Goal: Task Accomplishment & Management: Complete application form

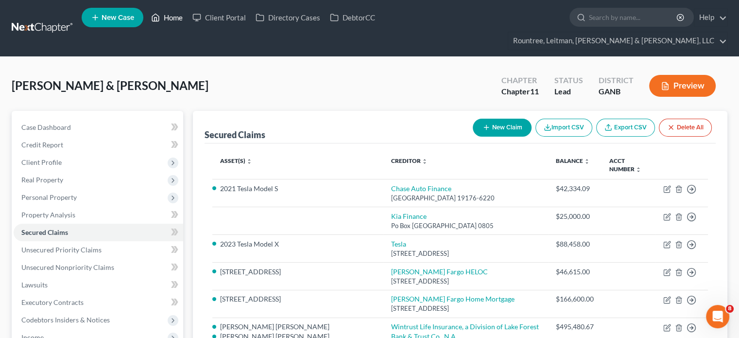
click at [176, 19] on link "Home" at bounding box center [166, 18] width 41 height 18
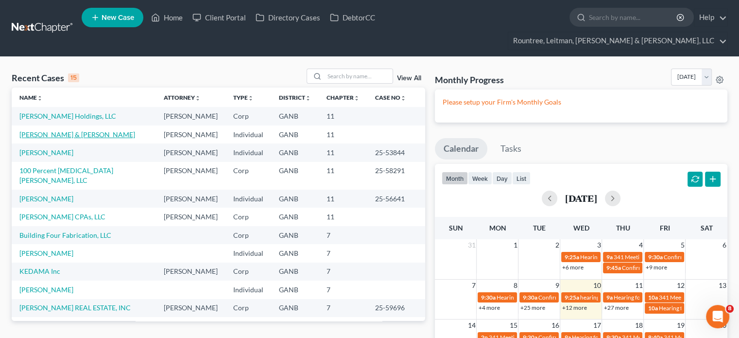
click at [46, 130] on link "[PERSON_NAME] & [PERSON_NAME]" at bounding box center [77, 134] width 116 height 8
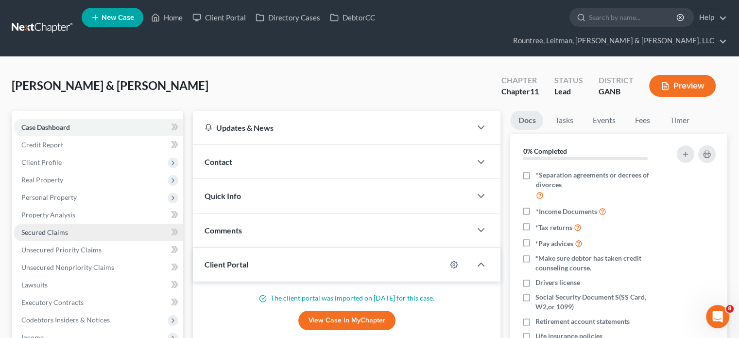
click at [46, 228] on span "Secured Claims" at bounding box center [44, 232] width 47 height 8
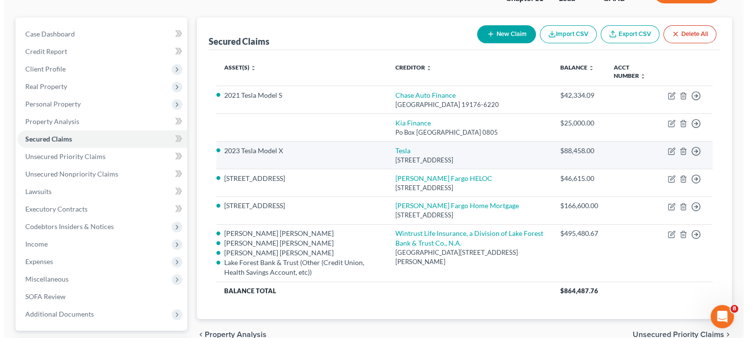
scroll to position [97, 0]
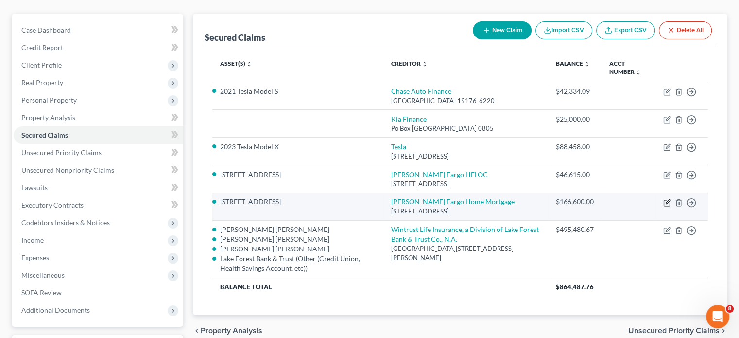
click at [669, 199] on icon "button" at bounding box center [668, 201] width 4 height 4
select select "16"
select select "2"
select select "0"
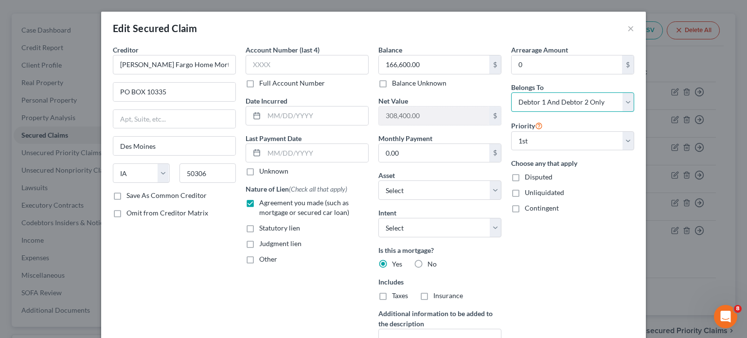
drag, startPoint x: 625, startPoint y: 103, endPoint x: 609, endPoint y: 110, distance: 17.6
click at [625, 103] on select "Select Debtor 1 Only Debtor 2 Only Debtor 1 And Debtor 2 Only At Least One Of T…" at bounding box center [572, 101] width 123 height 19
select select "0"
click at [511, 92] on select "Select Debtor 1 Only Debtor 2 Only Debtor 1 And Debtor 2 Only At Least One Of T…" at bounding box center [572, 101] width 123 height 19
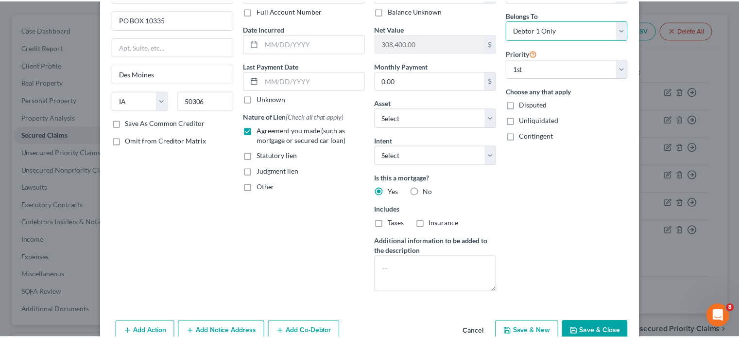
scroll to position [123, 0]
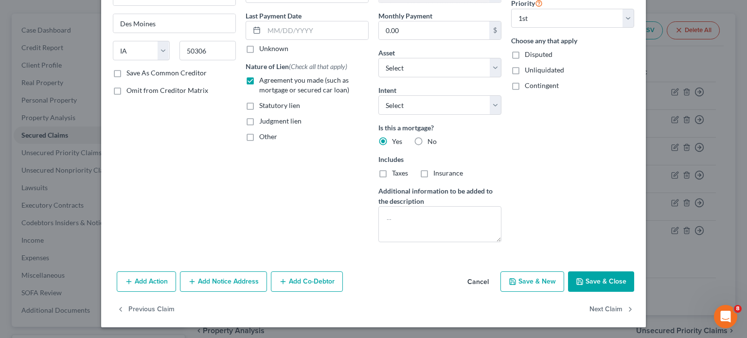
click at [603, 280] on button "Save & Close" at bounding box center [601, 281] width 66 height 20
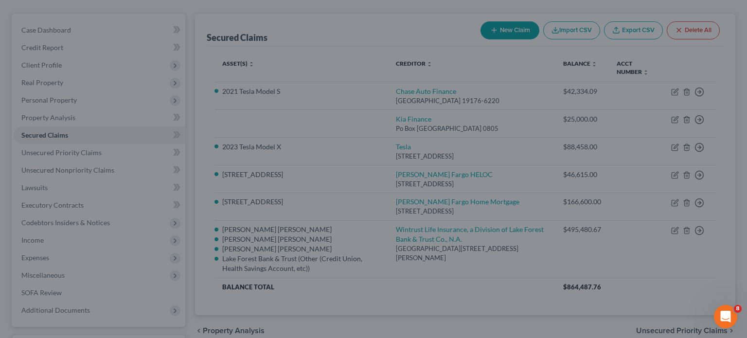
select select "17"
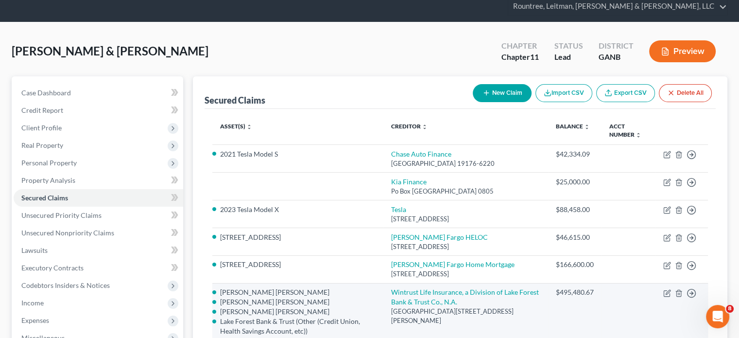
scroll to position [0, 0]
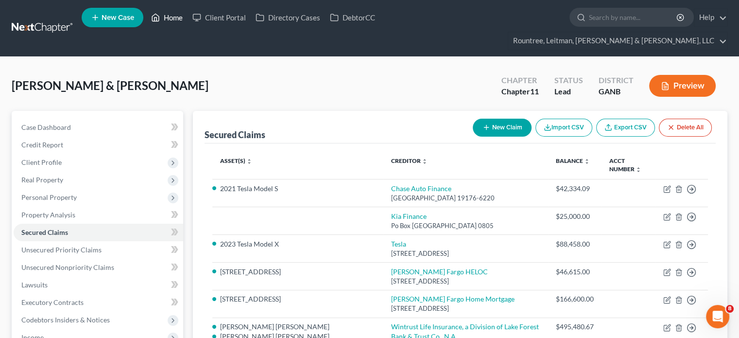
click at [176, 17] on link "Home" at bounding box center [166, 18] width 41 height 18
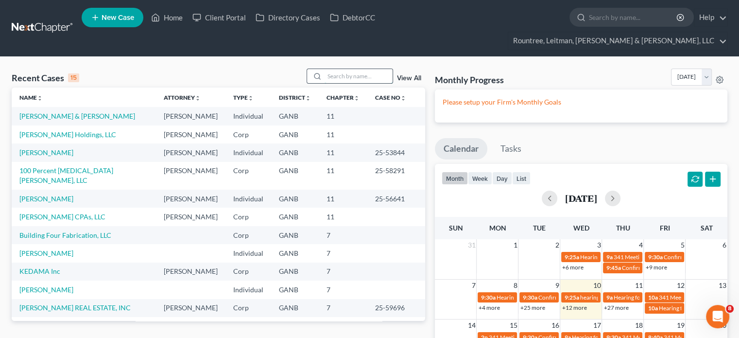
click at [343, 69] on input "search" at bounding box center [359, 76] width 68 height 14
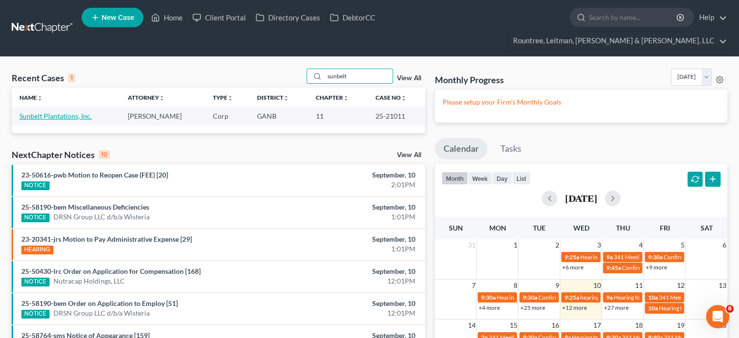
type input "sunbelt"
click at [61, 112] on link "Sunbelt Plantations, Inc." at bounding box center [55, 116] width 72 height 8
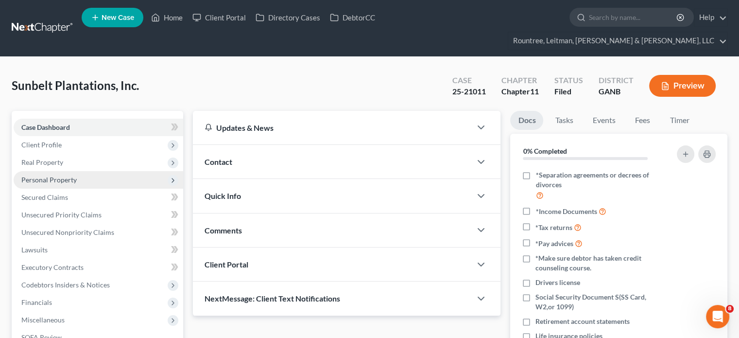
click at [48, 176] on span "Personal Property" at bounding box center [48, 180] width 55 height 8
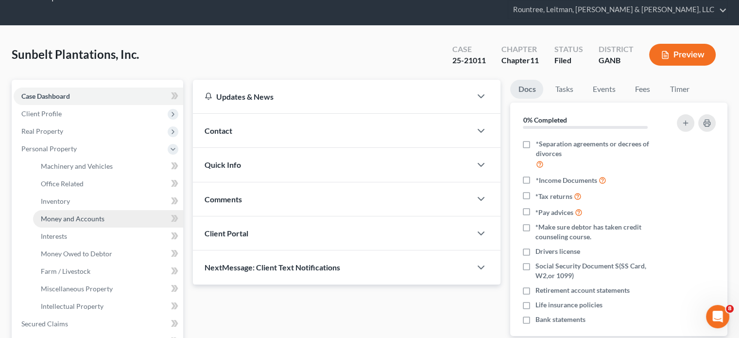
scroll to position [49, 0]
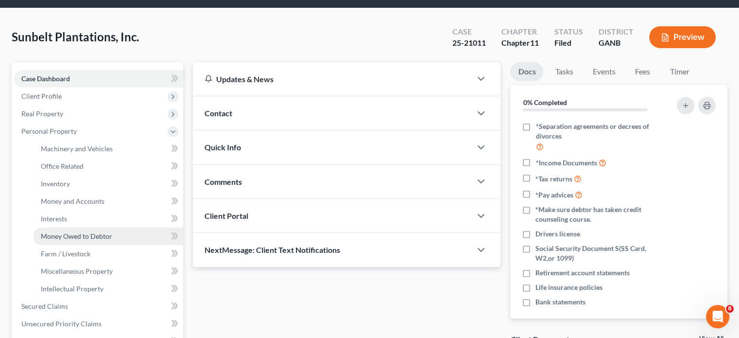
click at [74, 232] on span "Money Owed to Debtor" at bounding box center [76, 236] width 71 height 8
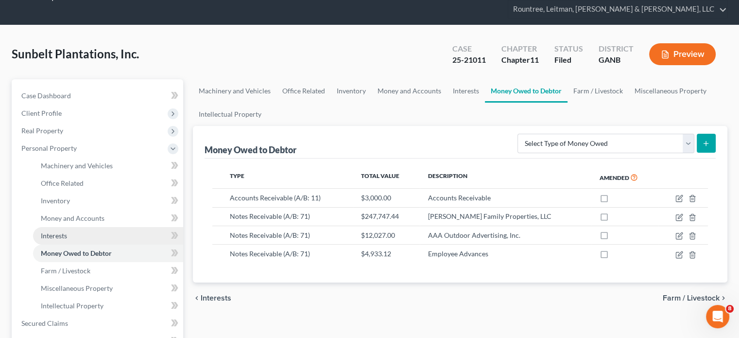
scroll to position [49, 0]
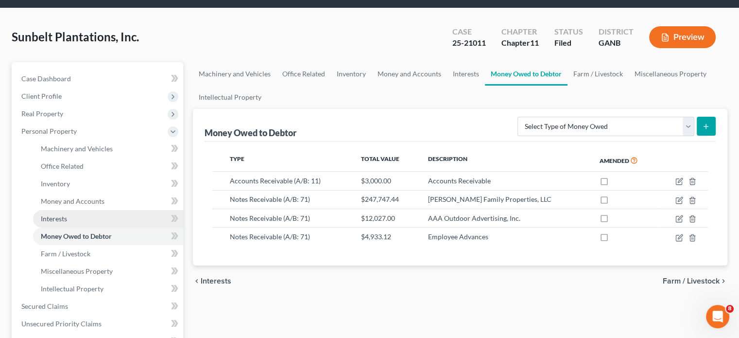
click at [57, 214] on span "Interests" at bounding box center [54, 218] width 26 height 8
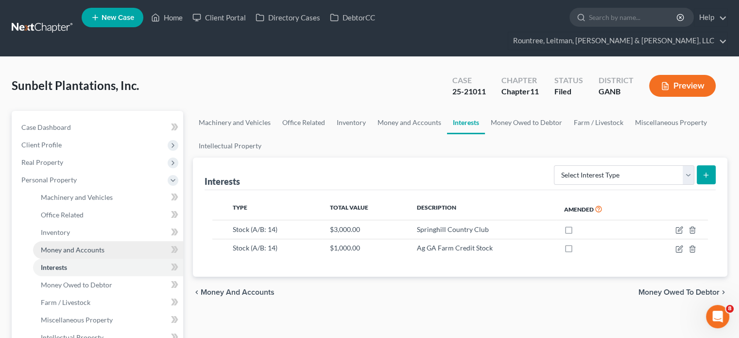
click at [68, 246] on span "Money and Accounts" at bounding box center [73, 250] width 64 height 8
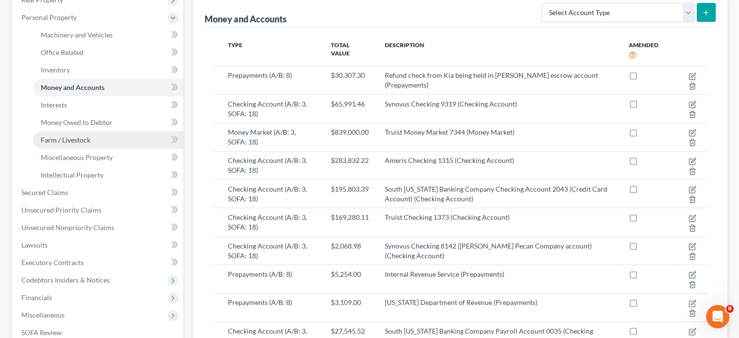
scroll to position [146, 0]
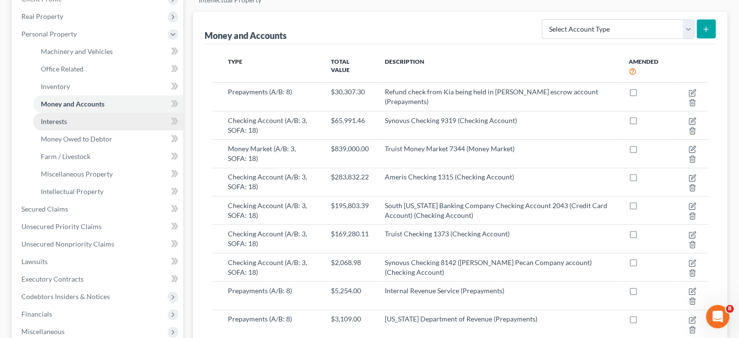
click at [59, 117] on span "Interests" at bounding box center [54, 121] width 26 height 8
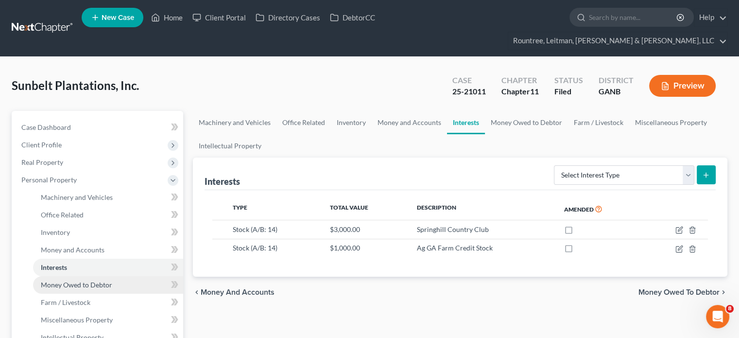
click at [86, 276] on link "Money Owed to Debtor" at bounding box center [108, 285] width 150 height 18
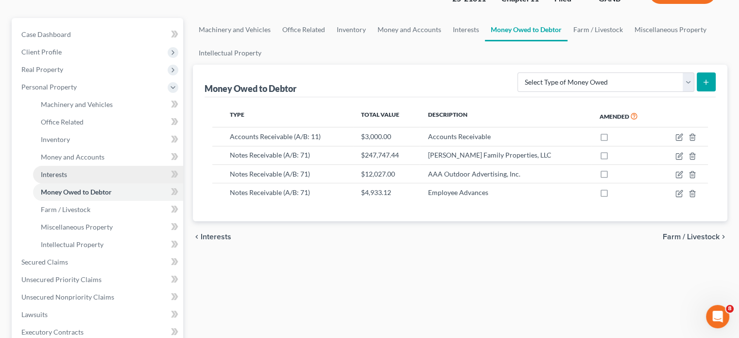
scroll to position [97, 0]
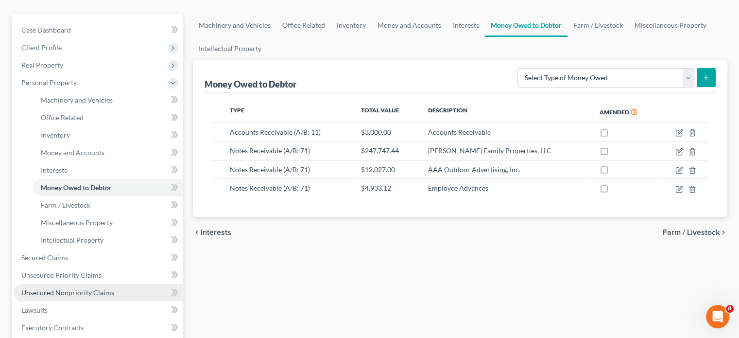
click at [78, 288] on span "Unsecured Nonpriority Claims" at bounding box center [67, 292] width 93 height 8
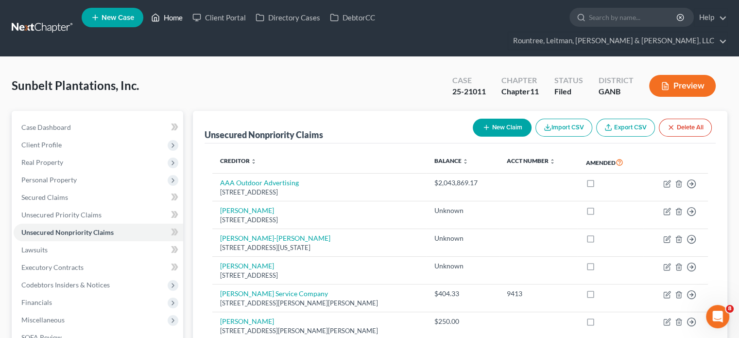
click at [177, 19] on link "Home" at bounding box center [166, 18] width 41 height 18
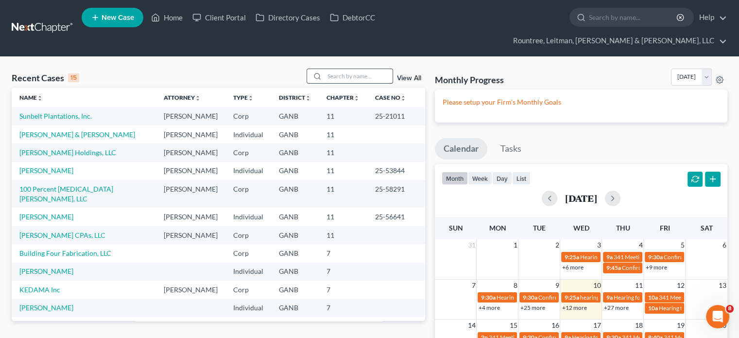
click at [352, 69] on input "search" at bounding box center [359, 76] width 68 height 14
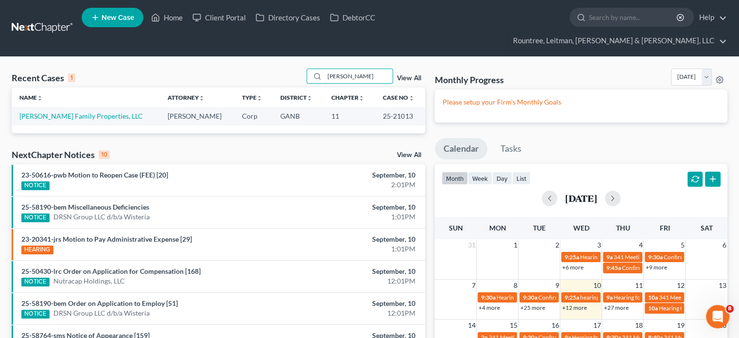
type input "[PERSON_NAME]"
click at [49, 107] on td "[PERSON_NAME] Family Properties, LLC" at bounding box center [86, 116] width 148 height 18
click at [50, 112] on link "[PERSON_NAME] Family Properties, LLC" at bounding box center [80, 116] width 123 height 8
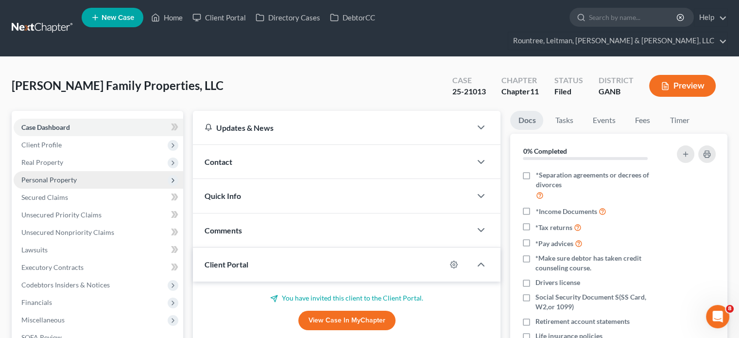
click at [57, 176] on span "Personal Property" at bounding box center [48, 180] width 55 height 8
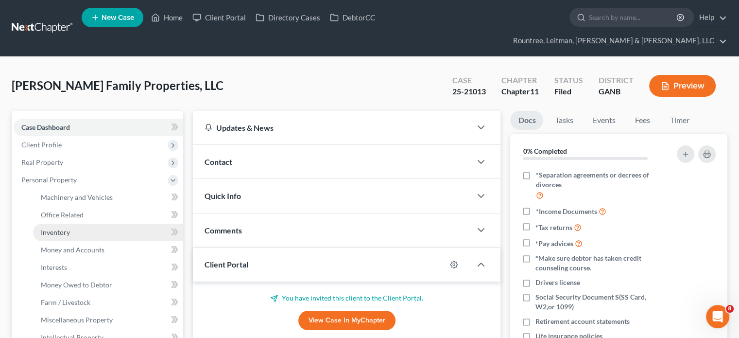
click at [60, 228] on span "Inventory" at bounding box center [55, 232] width 29 height 8
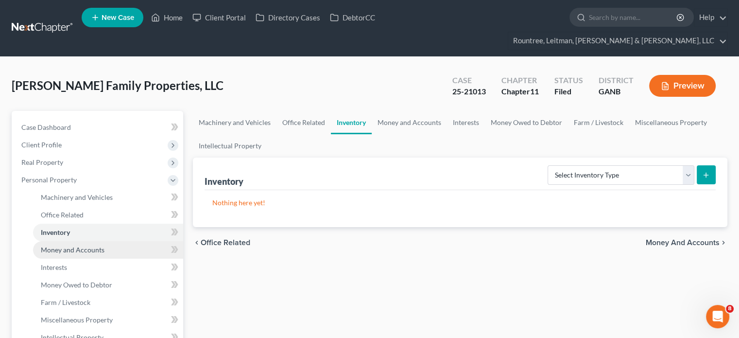
click at [65, 246] on span "Money and Accounts" at bounding box center [73, 250] width 64 height 8
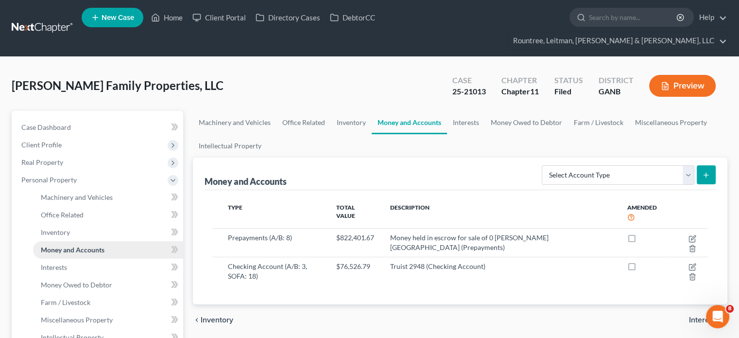
scroll to position [49, 0]
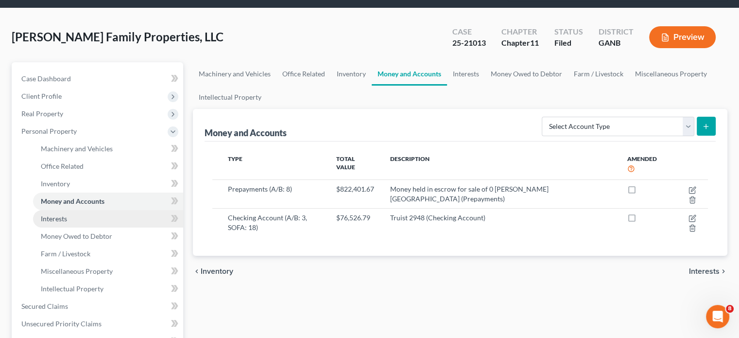
click at [57, 214] on span "Interests" at bounding box center [54, 218] width 26 height 8
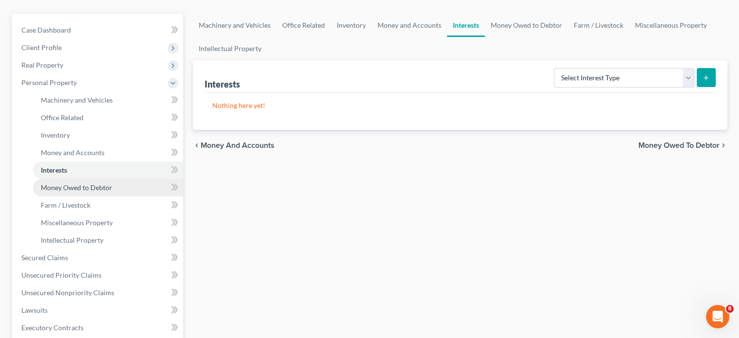
click at [82, 183] on span "Money Owed to Debtor" at bounding box center [76, 187] width 71 height 8
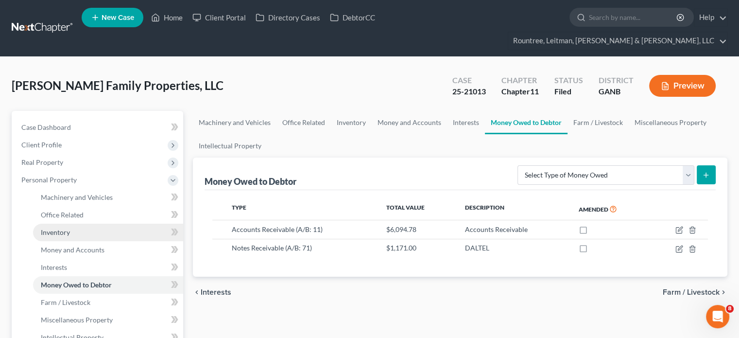
scroll to position [49, 0]
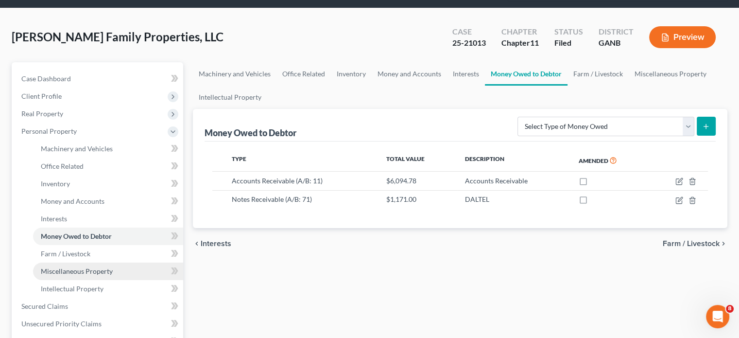
click at [70, 267] on span "Miscellaneous Property" at bounding box center [77, 271] width 72 height 8
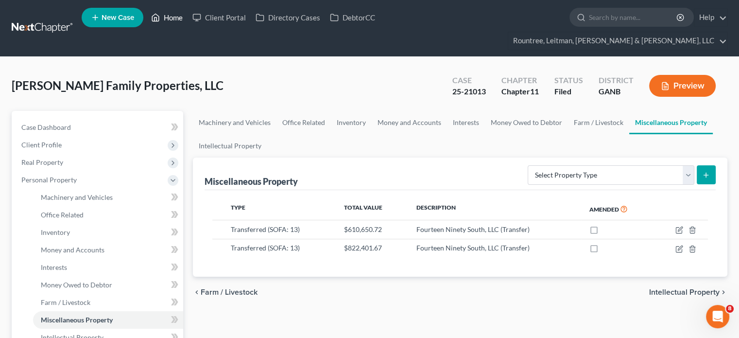
click at [166, 19] on link "Home" at bounding box center [166, 18] width 41 height 18
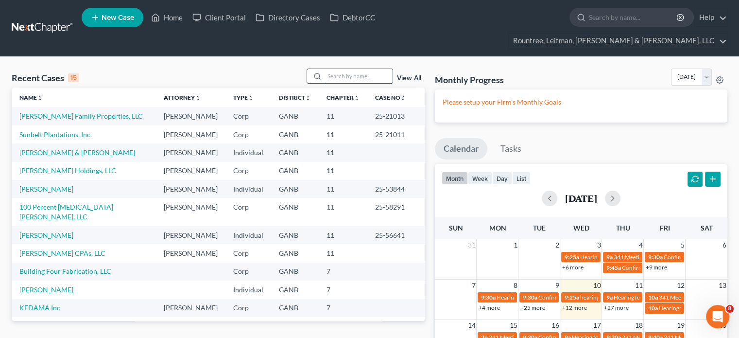
click at [336, 69] on input "search" at bounding box center [359, 76] width 68 height 14
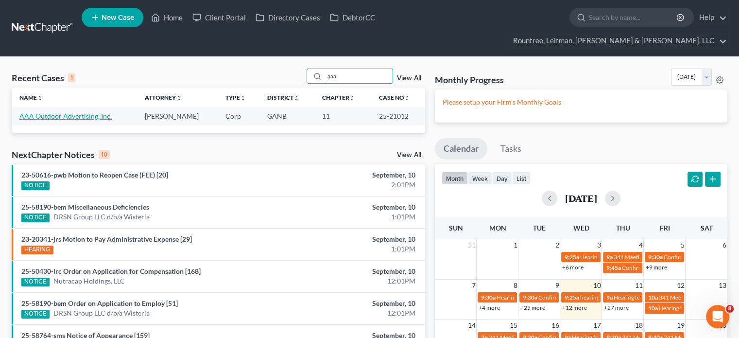
type input "aaa"
click at [43, 112] on link "AAA Outdoor Advertising, Inc." at bounding box center [65, 116] width 92 height 8
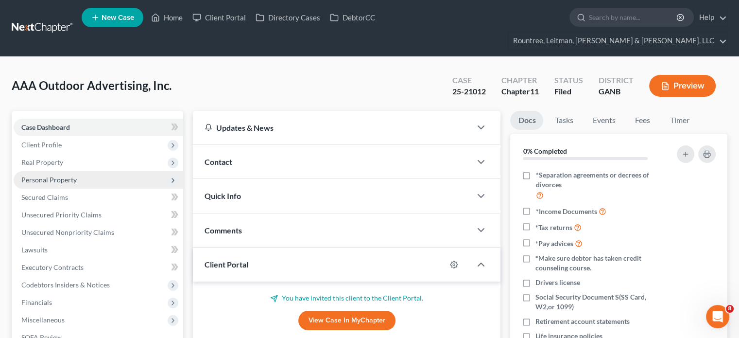
click at [29, 176] on span "Personal Property" at bounding box center [48, 180] width 55 height 8
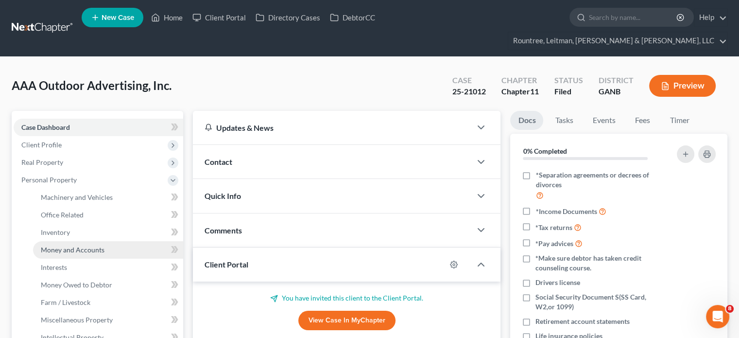
click at [71, 241] on link "Money and Accounts" at bounding box center [108, 250] width 150 height 18
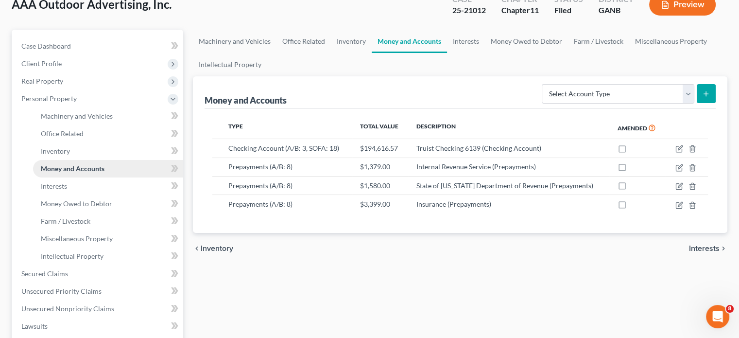
scroll to position [97, 0]
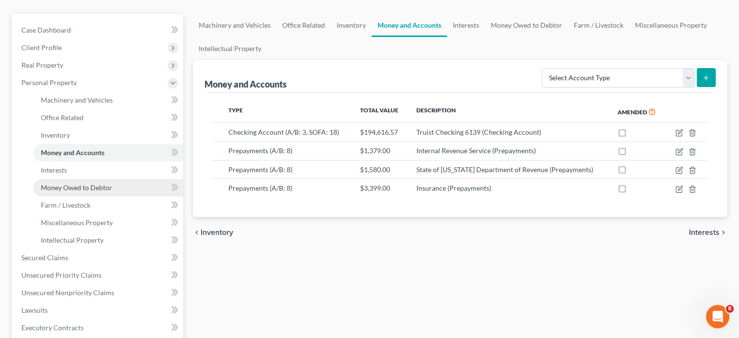
click at [79, 183] on span "Money Owed to Debtor" at bounding box center [76, 187] width 71 height 8
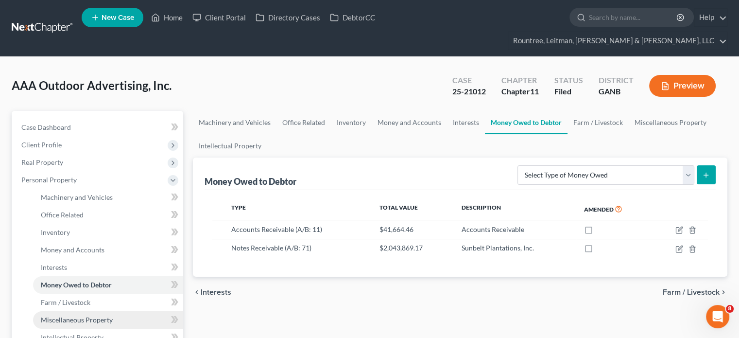
click at [79, 316] on span "Miscellaneous Property" at bounding box center [77, 320] width 72 height 8
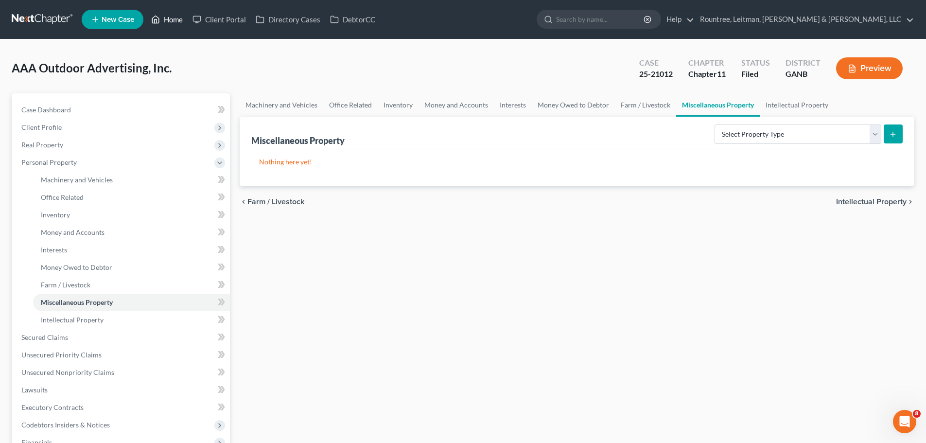
click at [171, 15] on link "Home" at bounding box center [166, 20] width 41 height 18
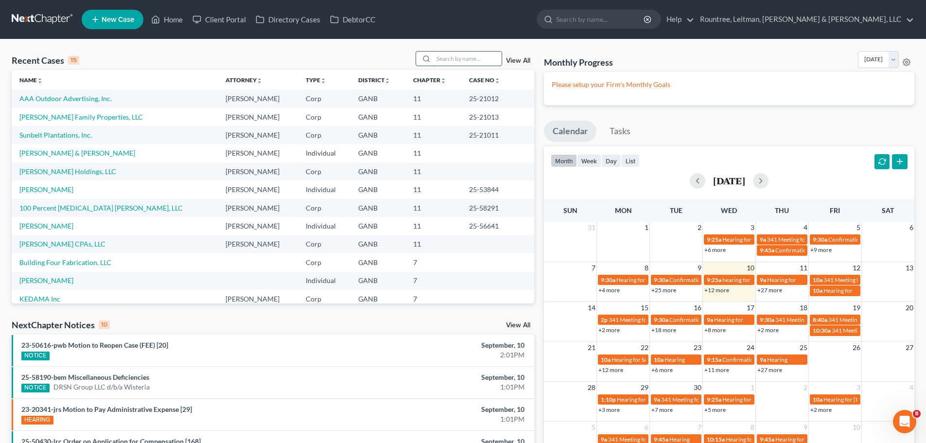
click at [475, 56] on input "search" at bounding box center [468, 59] width 68 height 14
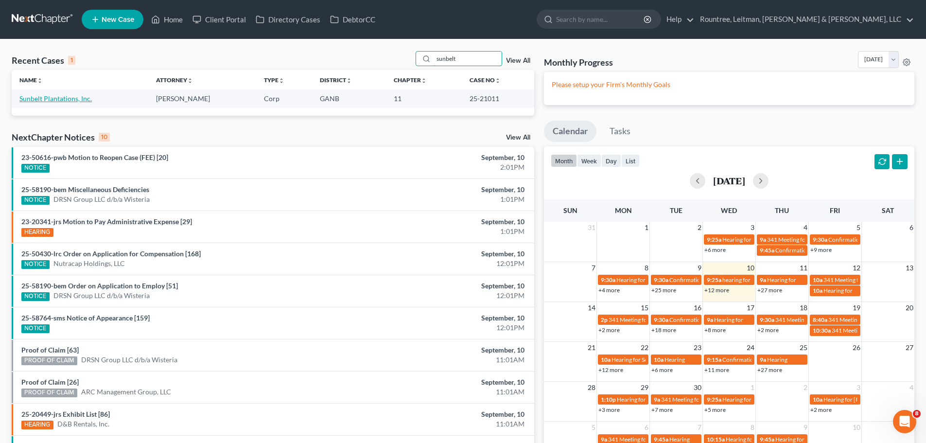
type input "sunbelt"
click at [54, 97] on link "Sunbelt Plantations, Inc." at bounding box center [55, 98] width 72 height 8
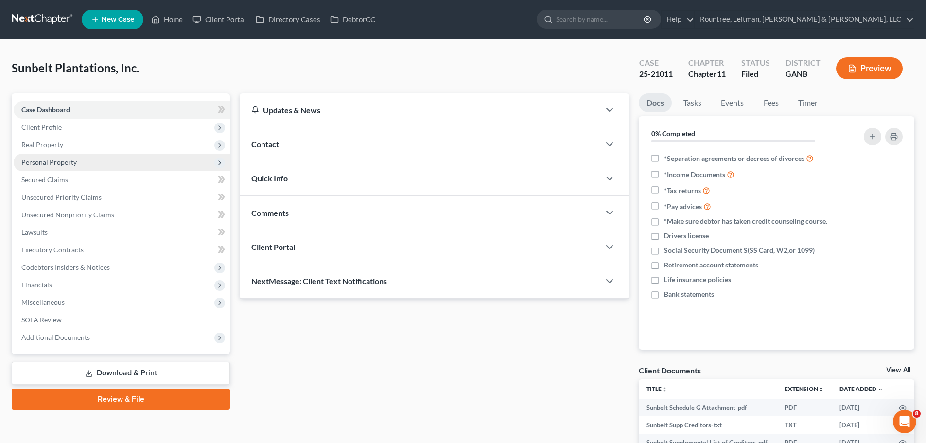
click at [55, 166] on span "Personal Property" at bounding box center [122, 163] width 216 height 18
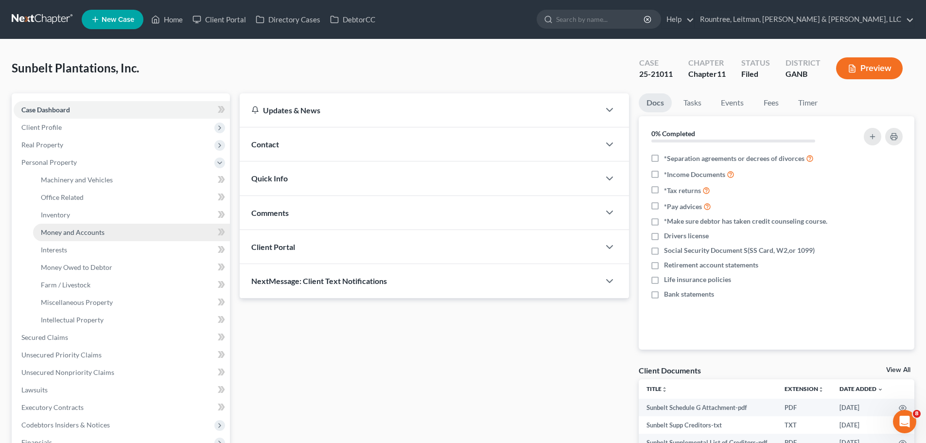
click at [68, 236] on span "Money and Accounts" at bounding box center [73, 232] width 64 height 8
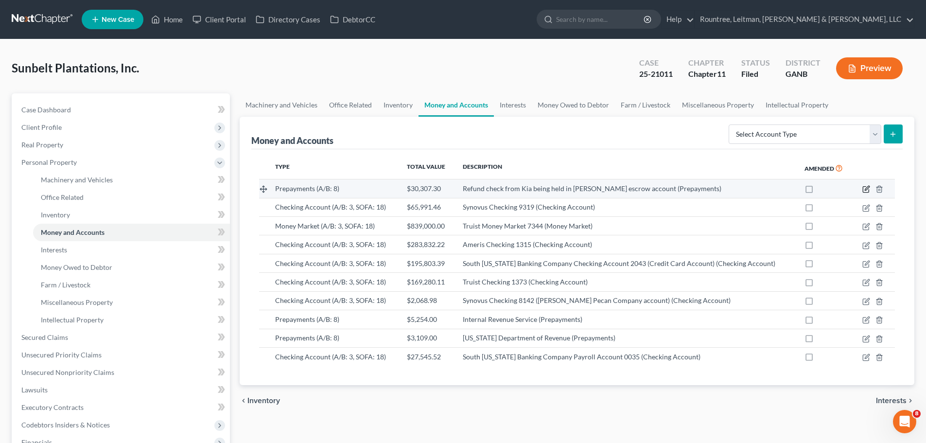
click at [739, 190] on icon "button" at bounding box center [866, 190] width 6 height 6
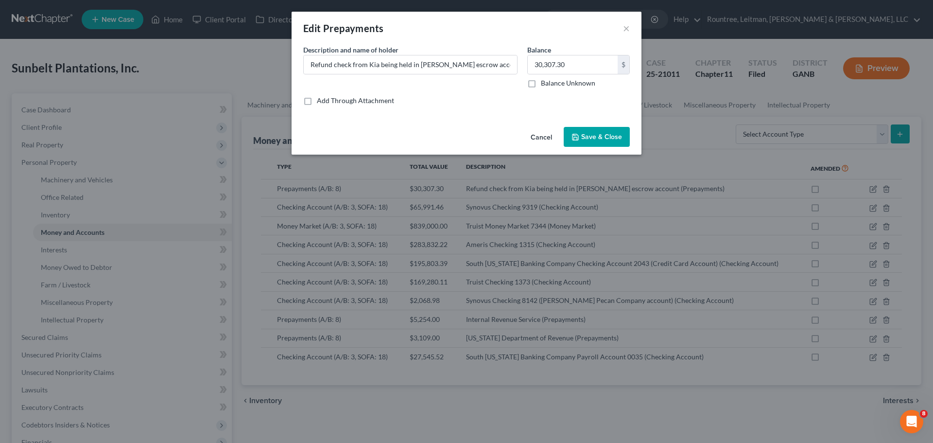
click at [605, 137] on span "Save & Close" at bounding box center [601, 137] width 41 height 8
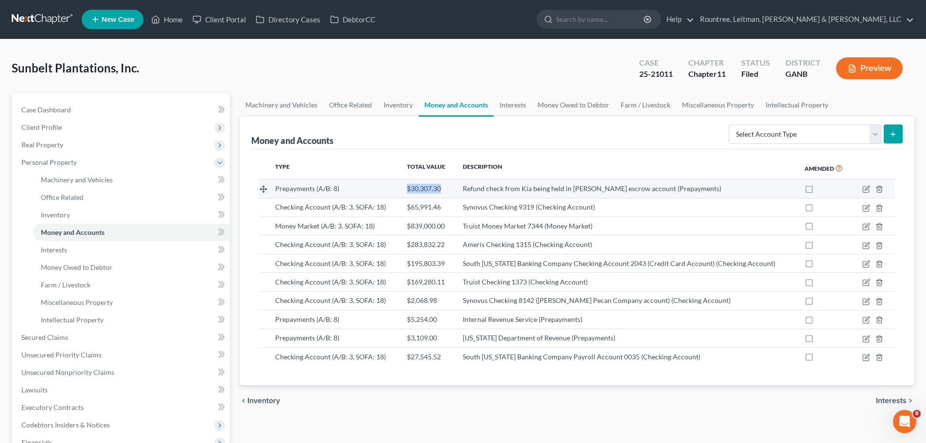
drag, startPoint x: 407, startPoint y: 188, endPoint x: 445, endPoint y: 192, distance: 37.6
click at [445, 192] on td "$30,307.30" at bounding box center [427, 188] width 56 height 18
copy span "$30,307.30"
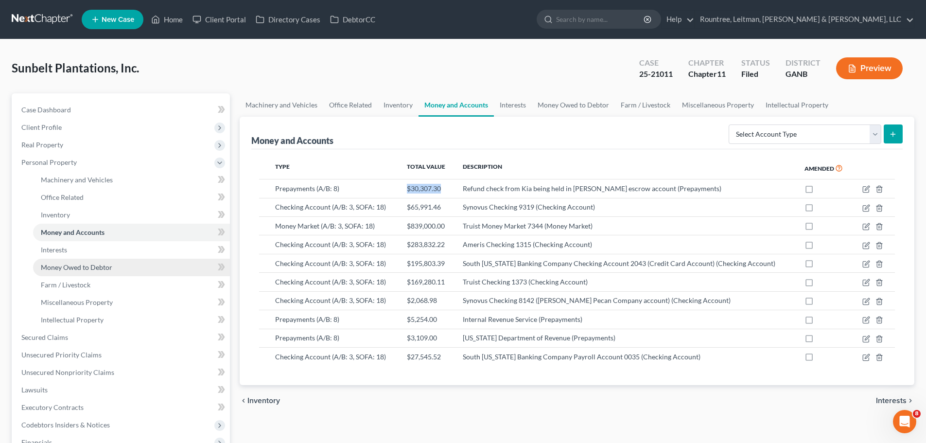
click at [81, 267] on span "Money Owed to Debtor" at bounding box center [76, 267] width 71 height 8
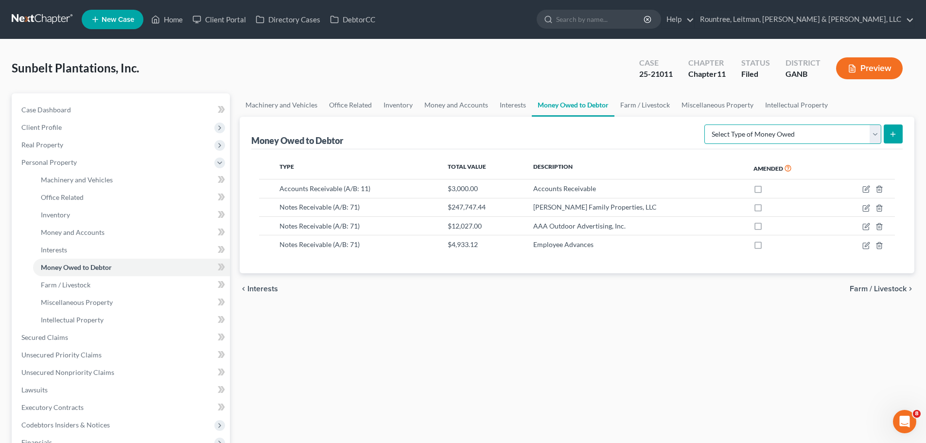
click at [739, 132] on select "Select Type of Money Owed Accounts Receivable (A/B: 11) Causes of Action Agains…" at bounding box center [792, 133] width 177 height 19
select select "other_contingent_and_unliquidated_claims"
click at [706, 124] on select "Select Type of Money Owed Accounts Receivable (A/B: 11) Causes of Action Agains…" at bounding box center [792, 133] width 177 height 19
click at [739, 130] on icon "submit" at bounding box center [893, 134] width 8 height 8
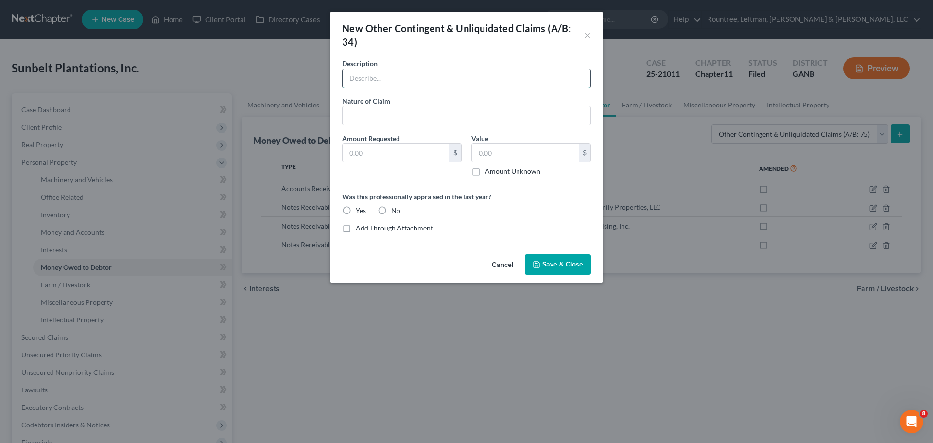
click at [373, 76] on input "text" at bounding box center [467, 78] width 248 height 18
paste input "$30,307.30"
type input "$30,307.30"
click at [374, 152] on input "text" at bounding box center [396, 153] width 107 height 18
paste input "$30,307.30"
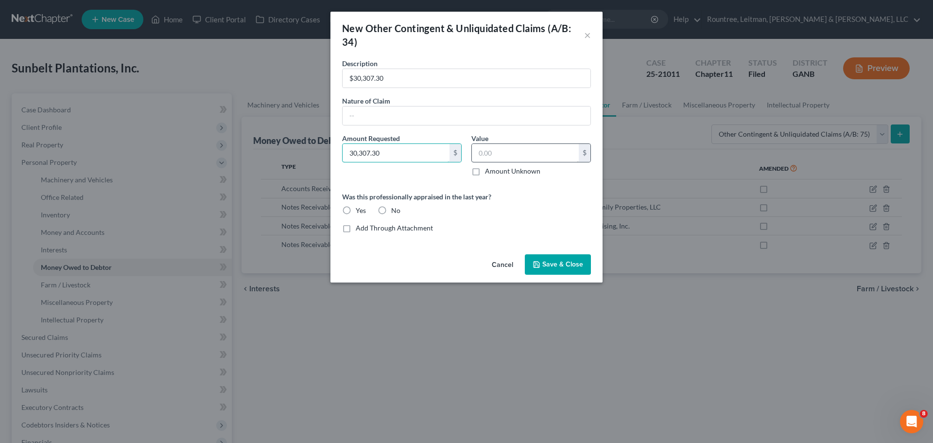
type input "30,307.30"
click at [538, 155] on input "text" at bounding box center [525, 153] width 107 height 18
paste input "$30,307.30"
type input "30,307.30"
click at [391, 211] on label "No" at bounding box center [395, 211] width 9 height 10
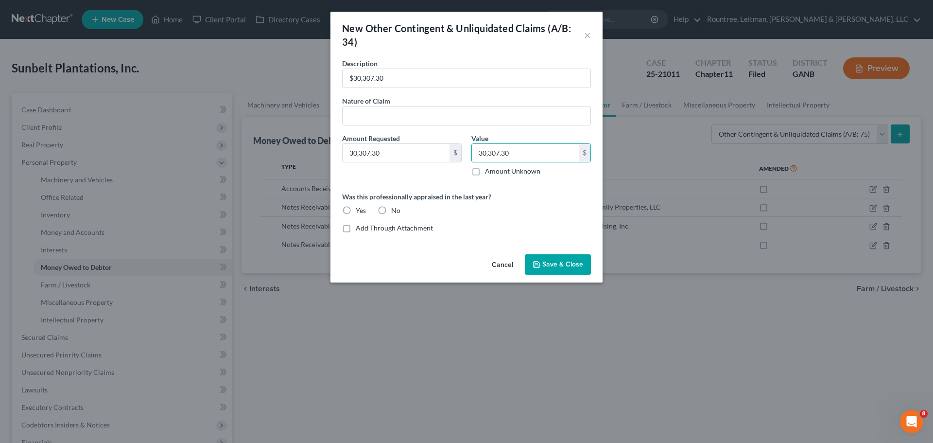
click at [395, 211] on input "No" at bounding box center [398, 209] width 6 height 6
radio input "true"
drag, startPoint x: 388, startPoint y: 78, endPoint x: 282, endPoint y: 79, distance: 107.0
click at [282, 79] on div "New Other Contingent & Unliquidated Claims (A/B: 34) × Description * $30,307.30…" at bounding box center [466, 221] width 933 height 443
click at [466, 119] on input "text" at bounding box center [467, 115] width 248 height 18
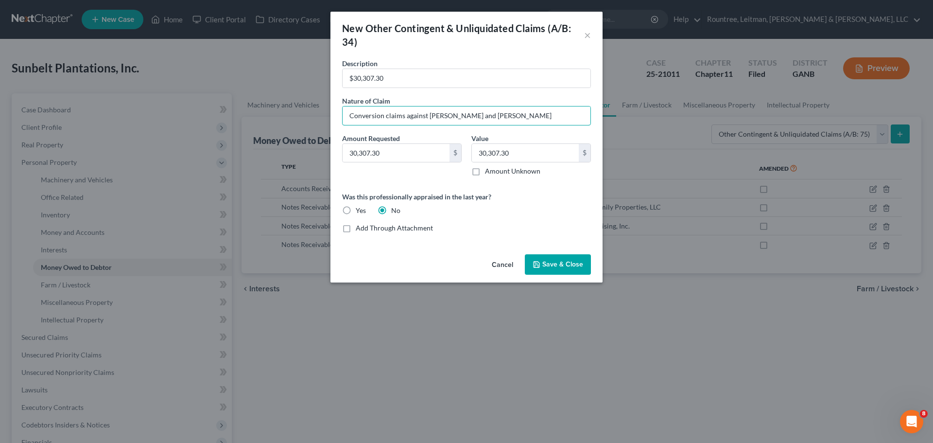
type input "Conversion claims against [PERSON_NAME] and [PERSON_NAME]"
click at [559, 260] on span "Save & Close" at bounding box center [563, 264] width 41 height 8
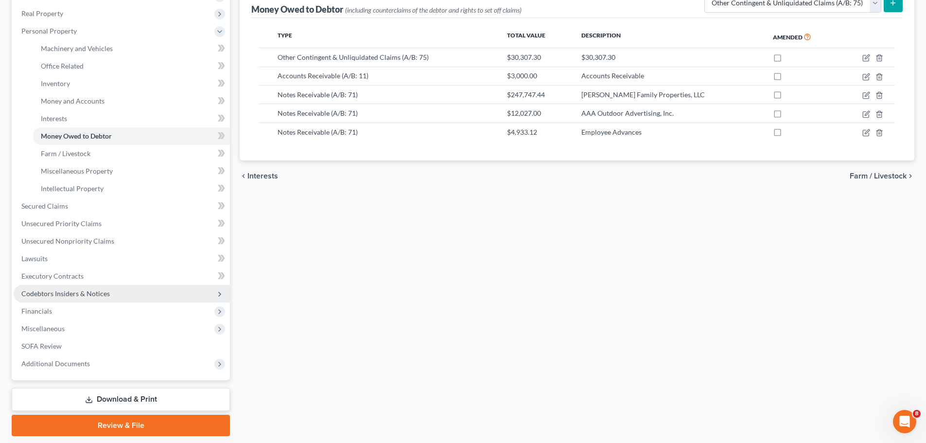
scroll to position [161, 0]
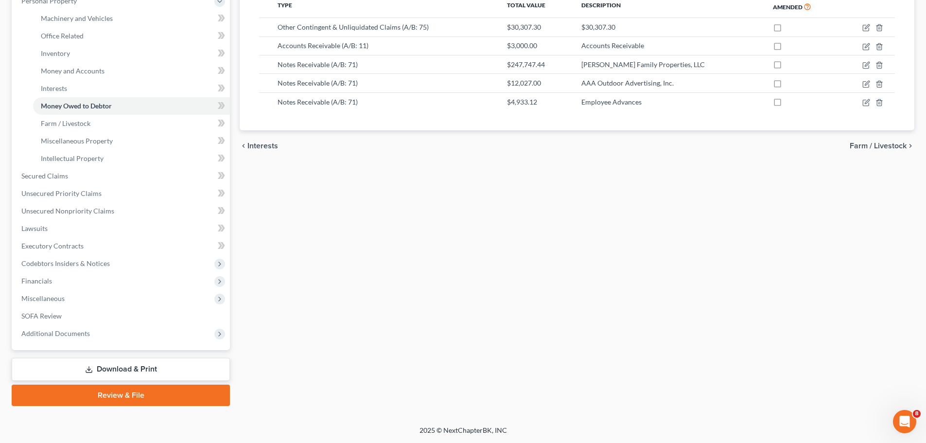
click at [128, 337] on link "Download & Print" at bounding box center [121, 369] width 218 height 23
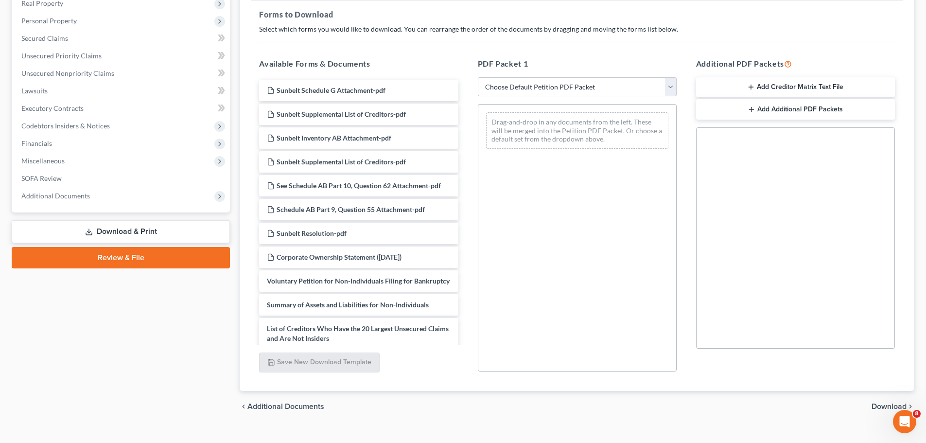
scroll to position [146, 0]
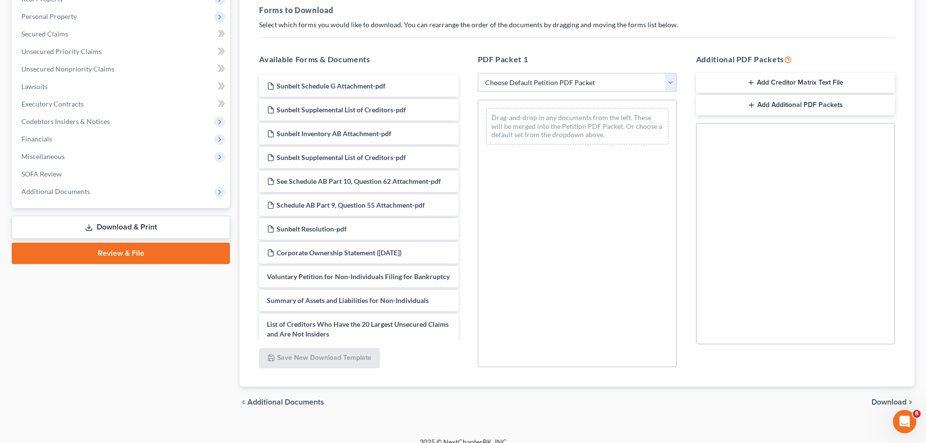
click at [673, 81] on select "Choose Default Petition PDF Packet Complete Bankruptcy Petition (all forms and …" at bounding box center [577, 82] width 199 height 19
select select "2"
click at [478, 73] on select "Choose Default Petition PDF Packet Complete Bankruptcy Petition (all forms and …" at bounding box center [577, 82] width 199 height 19
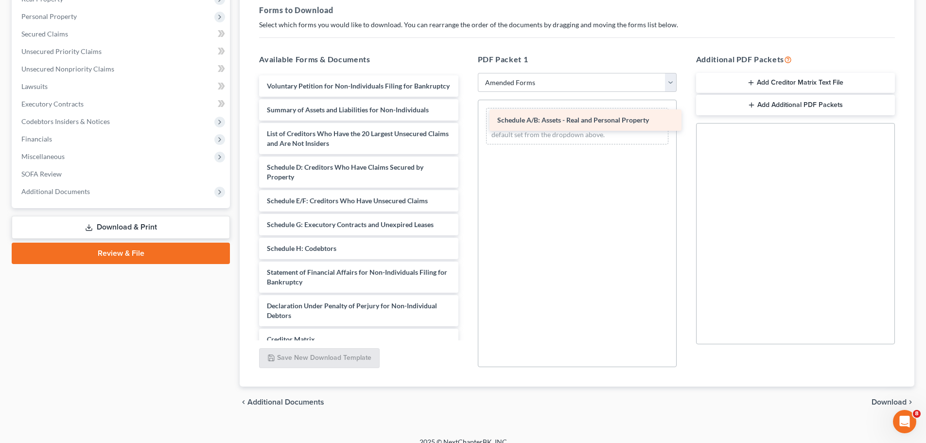
drag, startPoint x: 325, startPoint y: 175, endPoint x: 552, endPoint y: 118, distance: 234.5
click at [466, 118] on div "Schedule A/B: Assets - Real and Personal Property Voluntary Petition for Non-In…" at bounding box center [358, 248] width 214 height 346
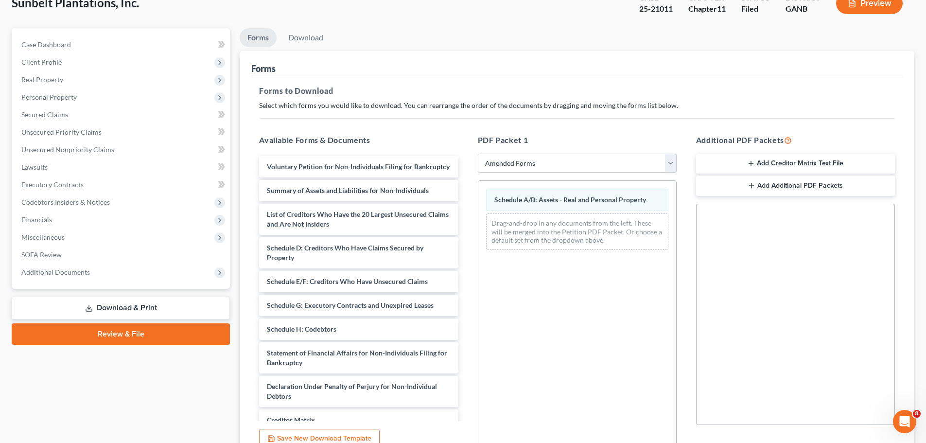
scroll to position [0, 0]
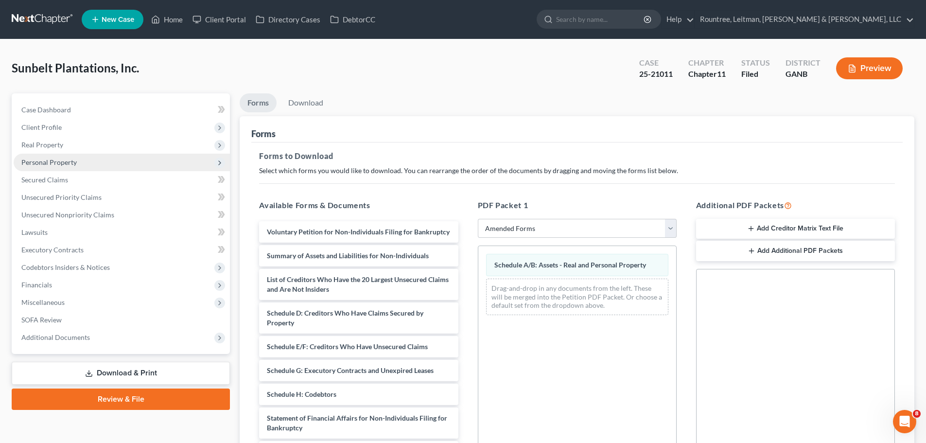
click at [44, 160] on span "Personal Property" at bounding box center [48, 162] width 55 height 8
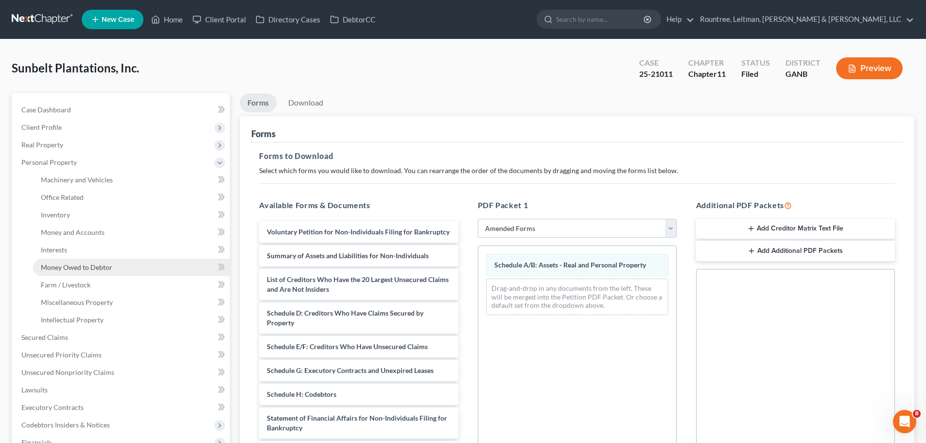
click at [79, 266] on span "Money Owed to Debtor" at bounding box center [76, 267] width 71 height 8
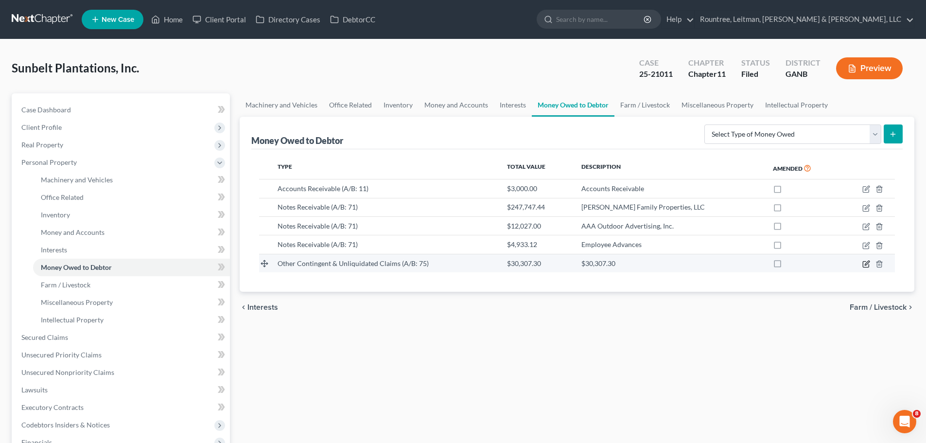
click at [739, 264] on icon "button" at bounding box center [867, 264] width 8 height 8
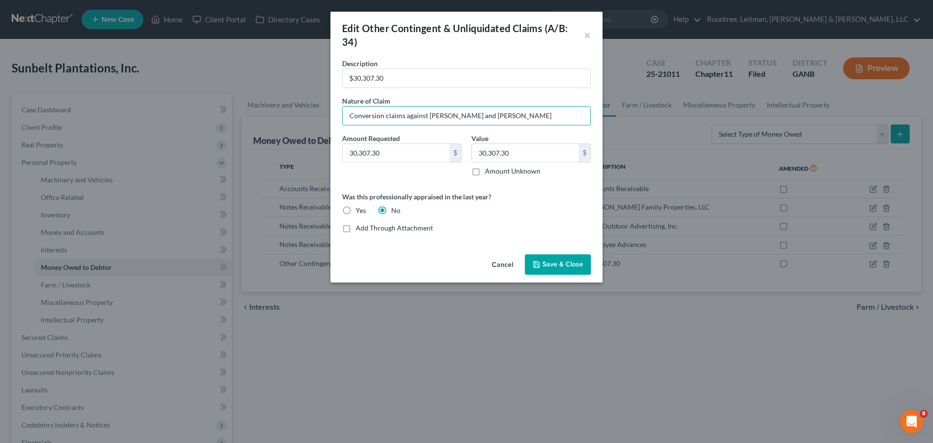
drag, startPoint x: 529, startPoint y: 116, endPoint x: 230, endPoint y: 107, distance: 299.1
click at [230, 107] on div "Edit Other Contingent & Unliquidated Claims (A/B: 34) × Description * $30,307.3…" at bounding box center [466, 221] width 933 height 443
click at [446, 76] on input "$30,307.30" at bounding box center [467, 78] width 248 height 18
drag, startPoint x: 446, startPoint y: 76, endPoint x: 112, endPoint y: 50, distance: 335.0
click at [105, 53] on div "Edit Other Contingent & Unliquidated Claims (A/B: 34) × Description * $30,307.3…" at bounding box center [466, 221] width 933 height 443
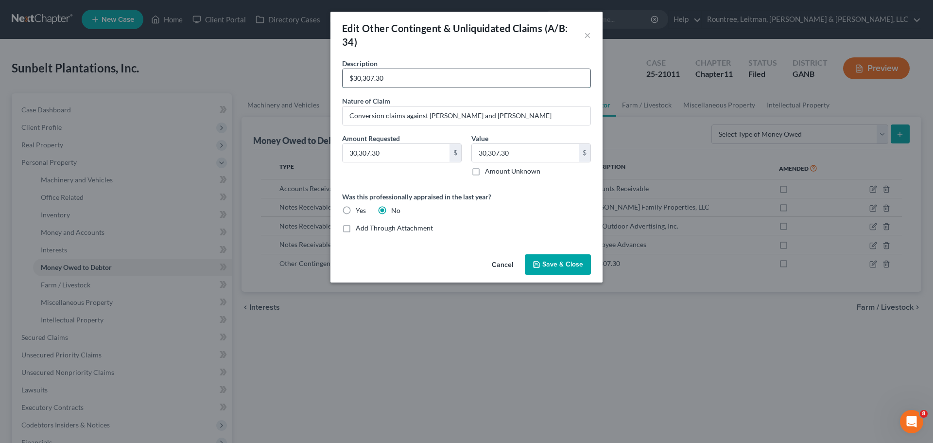
paste input "Conversion claims against [PERSON_NAME] and [PERSON_NAME]"
type input "Conversion claims against [PERSON_NAME] and [PERSON_NAME]"
drag, startPoint x: 565, startPoint y: 112, endPoint x: 108, endPoint y: 92, distance: 456.9
click at [108, 93] on div "Edit Other Contingent & Unliquidated Claims (A/B: 34) × Description * Conversio…" at bounding box center [466, 221] width 933 height 443
click at [540, 264] on icon "button" at bounding box center [537, 265] width 6 height 6
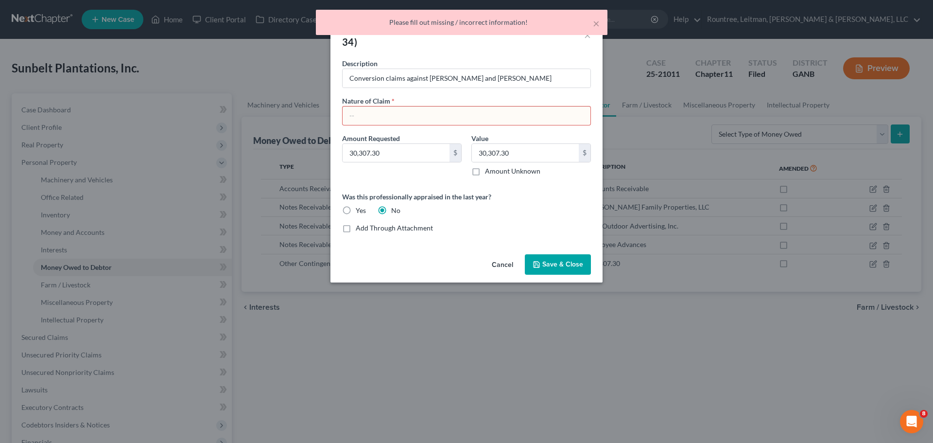
click at [381, 118] on input "text" at bounding box center [467, 115] width 248 height 18
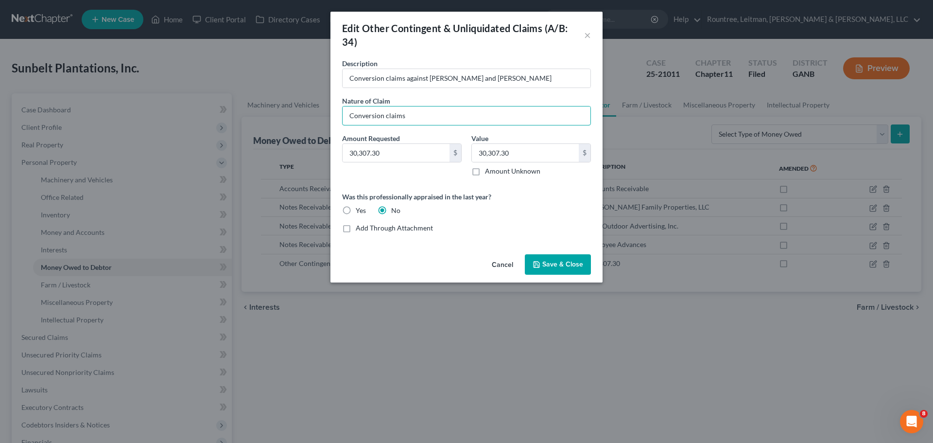
type input "Conversion claims"
click at [546, 263] on span "Save & Close" at bounding box center [563, 264] width 41 height 8
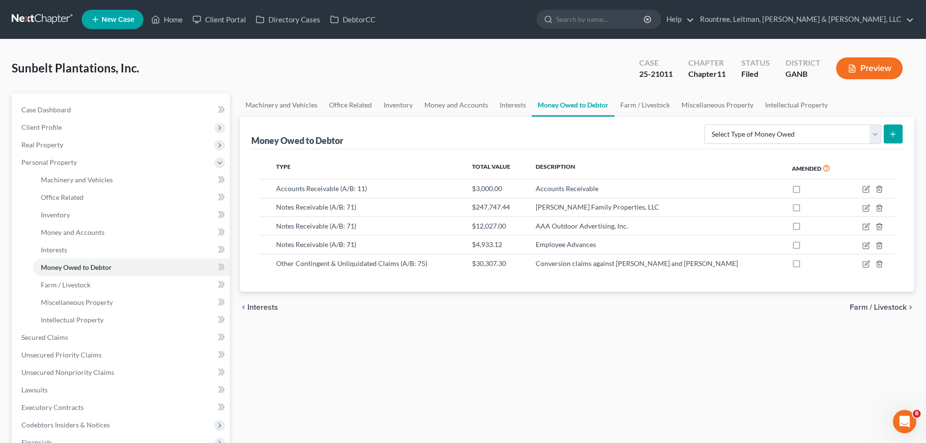
click at [739, 266] on label at bounding box center [806, 266] width 0 height 0
click at [739, 264] on input "checkbox" at bounding box center [813, 262] width 6 height 6
checkbox input "true"
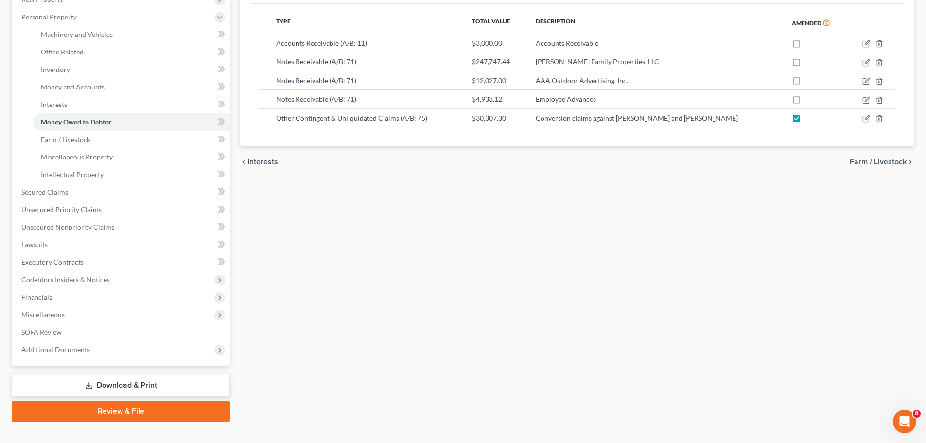
scroll to position [146, 0]
click at [124, 337] on link "Download & Print" at bounding box center [121, 384] width 218 height 23
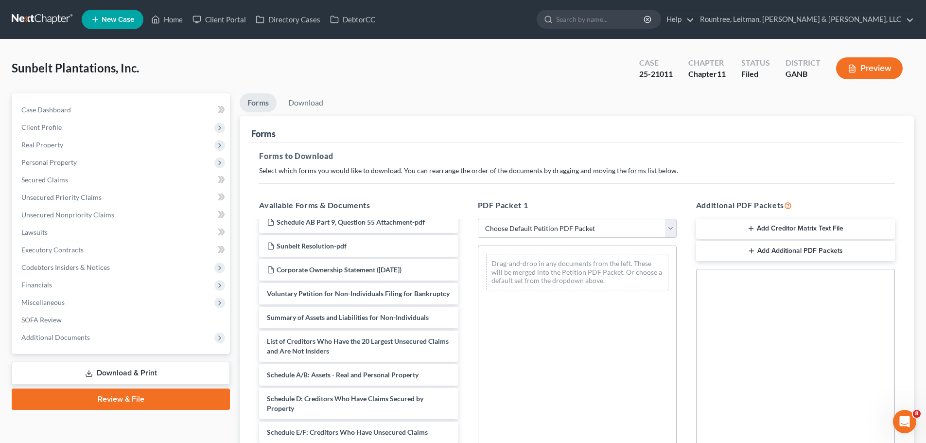
scroll to position [146, 0]
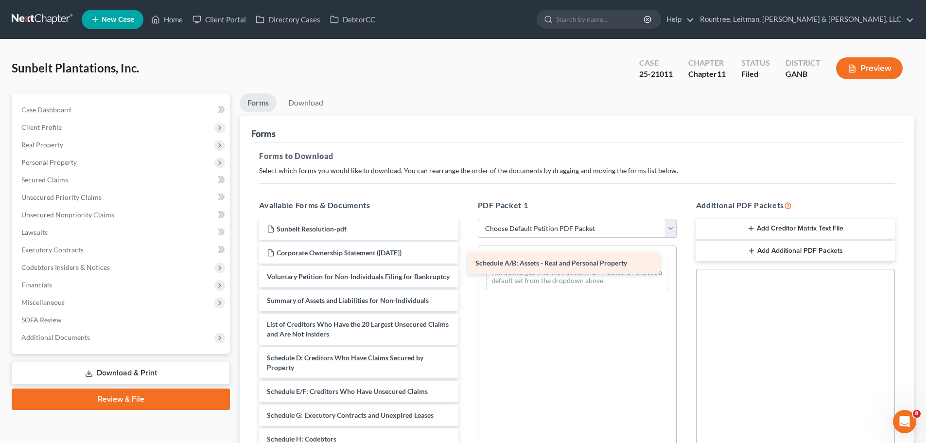
drag, startPoint x: 366, startPoint y: 364, endPoint x: 576, endPoint y: 260, distance: 234.2
click at [466, 260] on div "Schedule A/B: Assets - Real and Personal Property Sunbelt Schedule G Attachment…" at bounding box center [358, 343] width 214 height 537
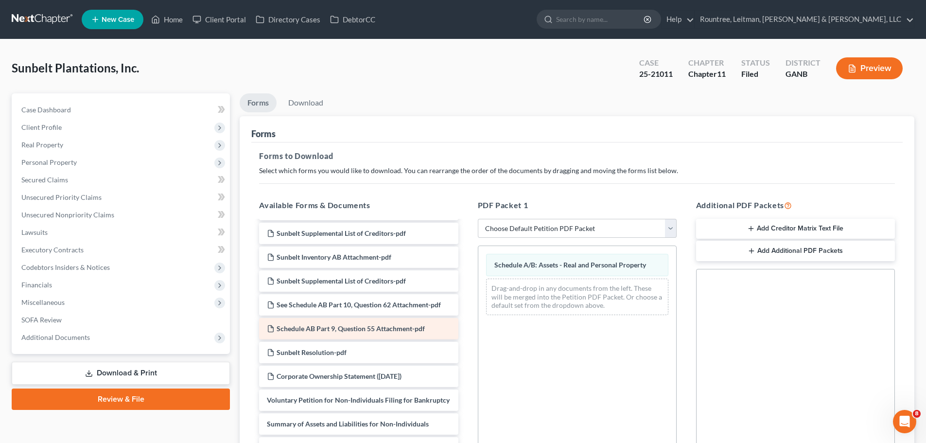
scroll to position [0, 0]
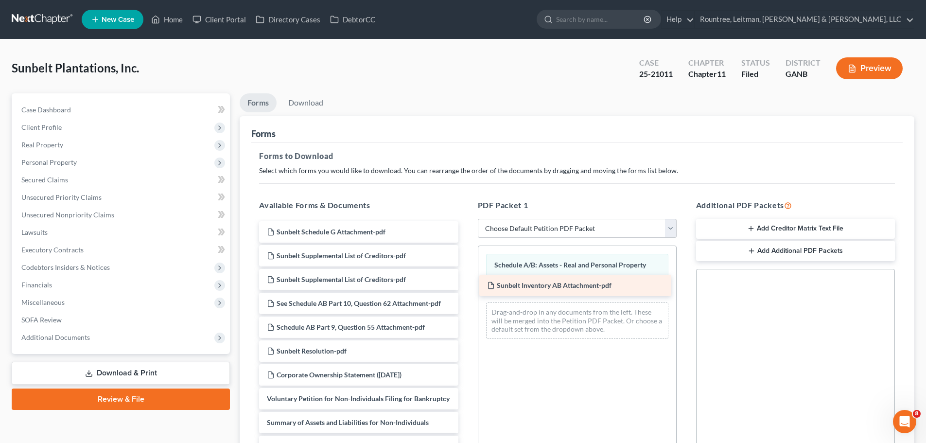
drag, startPoint x: 347, startPoint y: 278, endPoint x: 567, endPoint y: 283, distance: 220.3
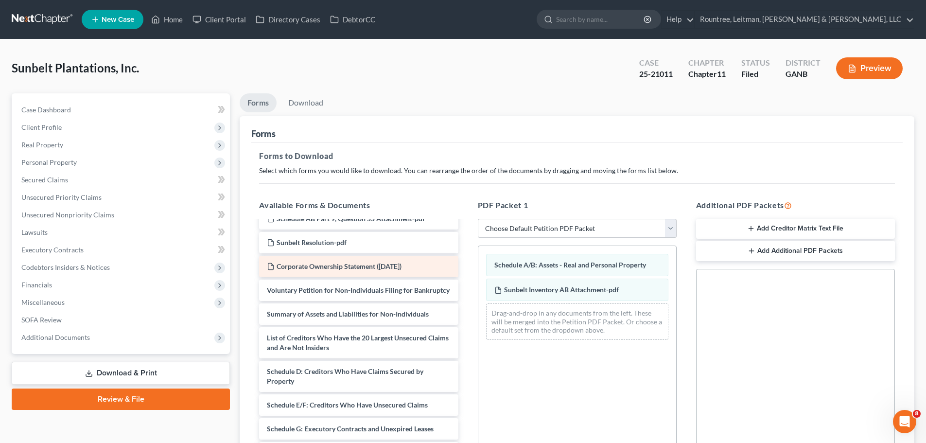
scroll to position [146, 0]
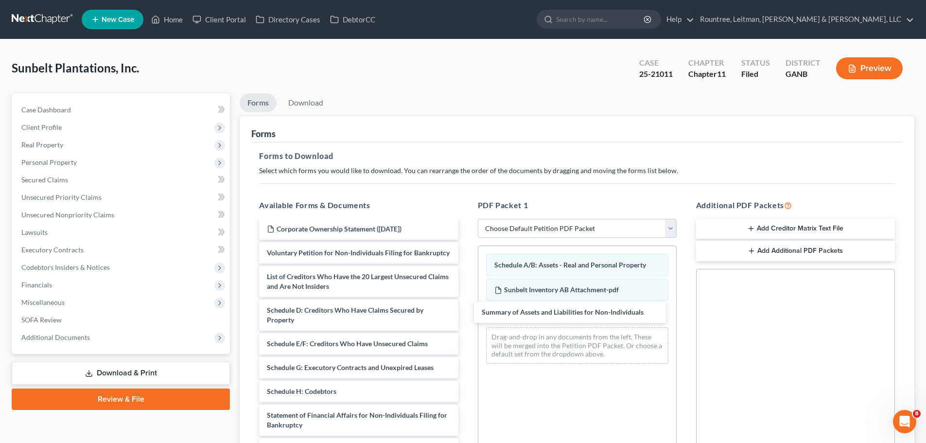
drag, startPoint x: 357, startPoint y: 287, endPoint x: 513, endPoint y: 329, distance: 161.6
click at [466, 313] on div "Summary of Assets and Liabilities for Non-Individuals Sunbelt Schedule G Attach…" at bounding box center [358, 319] width 214 height 489
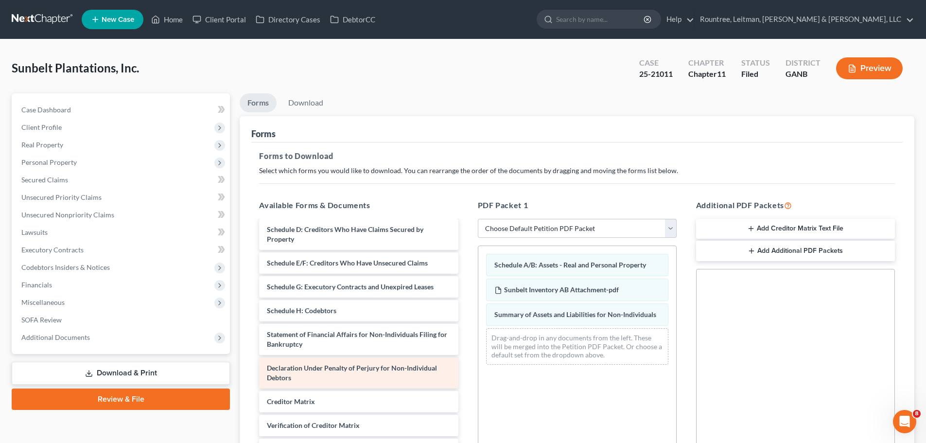
scroll to position [203, 0]
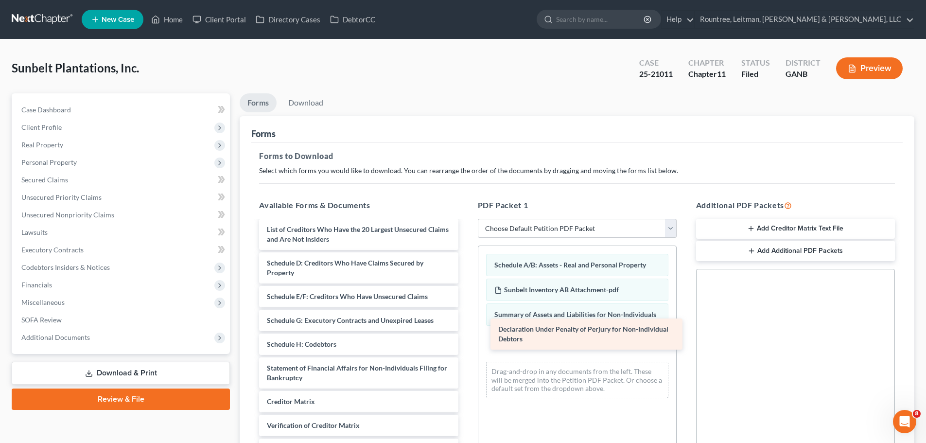
drag, startPoint x: 343, startPoint y: 370, endPoint x: 582, endPoint y: 338, distance: 241.9
click at [466, 333] on div "Declaration Under Penalty of Perjury for Non-Individual Debtors Sunbelt Schedul…" at bounding box center [358, 256] width 214 height 456
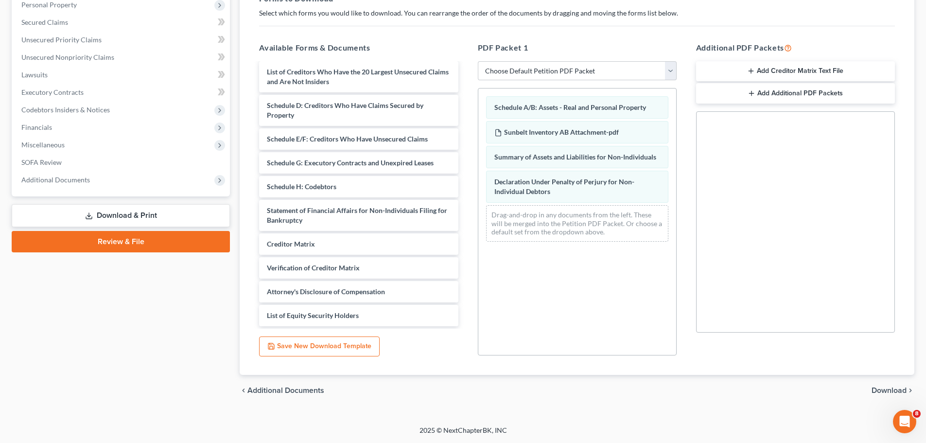
click at [739, 337] on span "Download" at bounding box center [889, 391] width 35 height 8
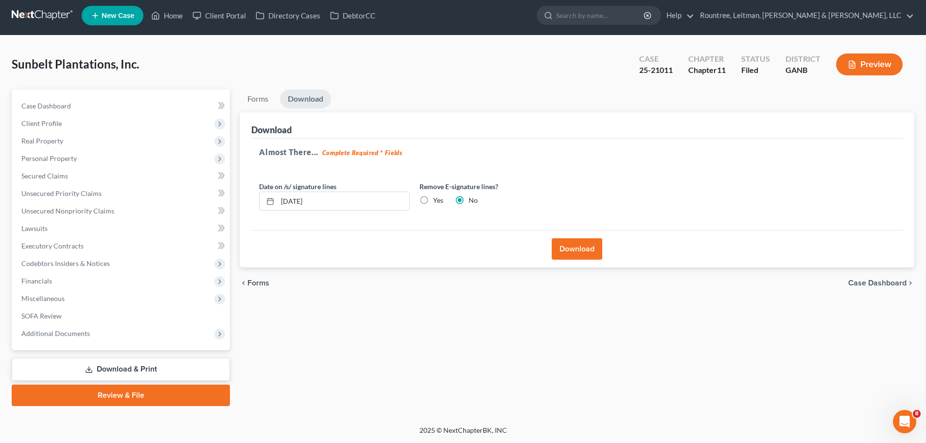
click at [580, 242] on button "Download" at bounding box center [577, 248] width 51 height 21
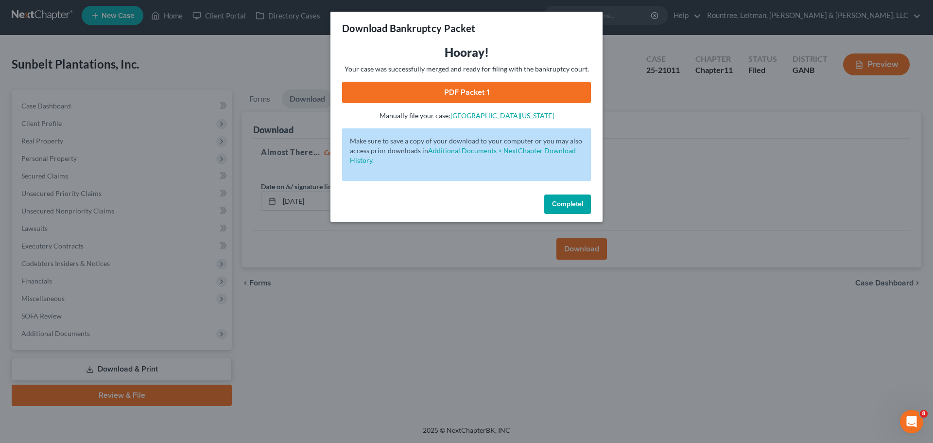
click at [459, 93] on link "PDF Packet 1" at bounding box center [466, 92] width 249 height 21
